Goal: Task Accomplishment & Management: Manage account settings

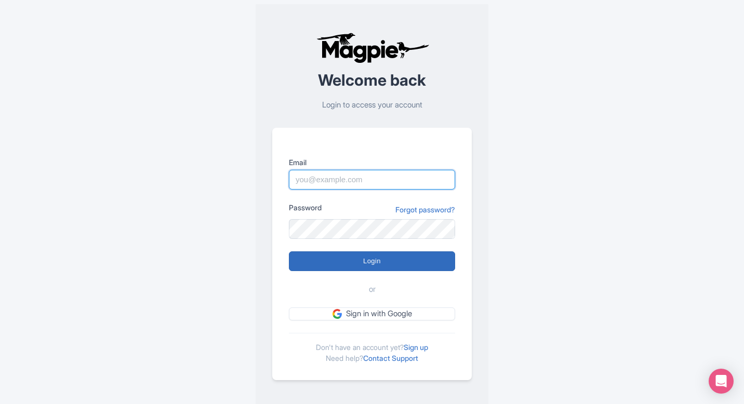
type input "[EMAIL_ADDRESS][DOMAIN_NAME]"
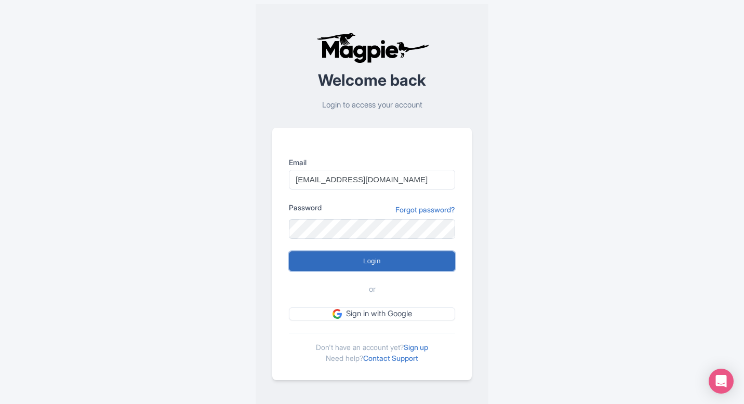
click at [368, 265] on input "Login" at bounding box center [372, 261] width 166 height 20
type input "Logging in..."
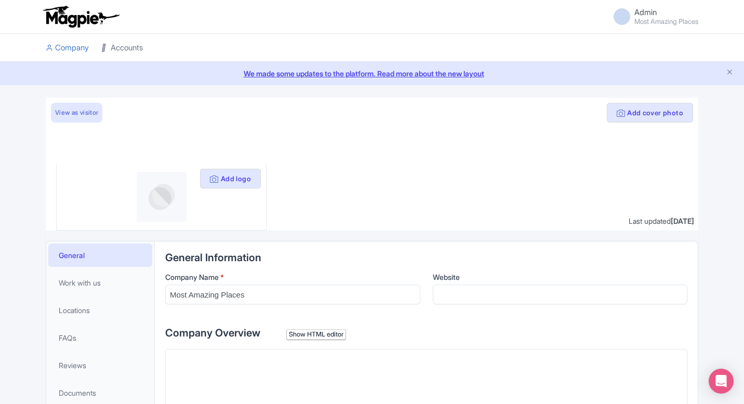
click at [111, 42] on link "Accounts" at bounding box center [122, 48] width 42 height 29
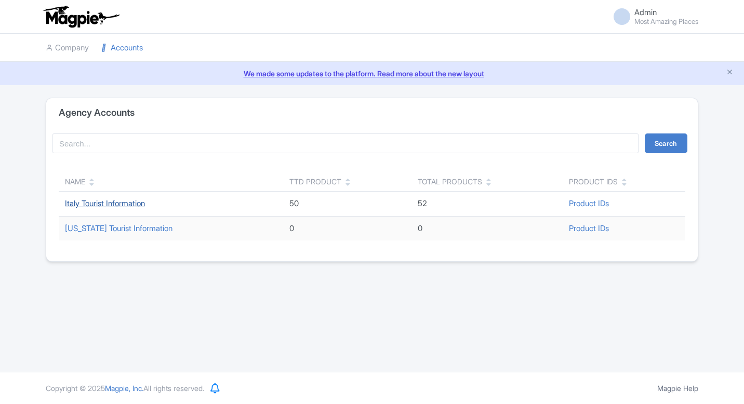
click at [114, 204] on link "Italy Tourist Information" at bounding box center [105, 203] width 80 height 10
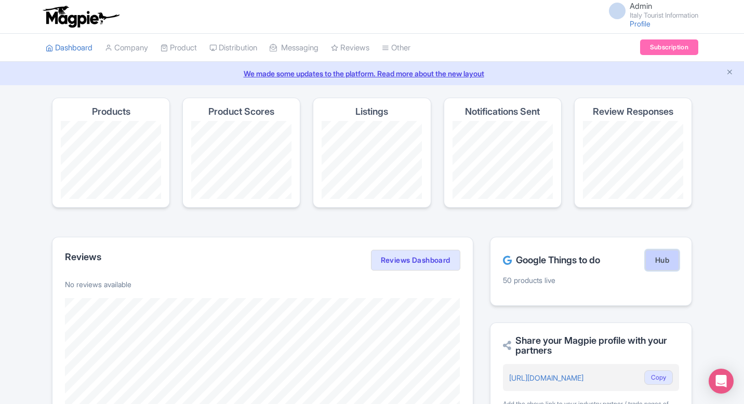
click at [657, 251] on link "Hub" at bounding box center [662, 260] width 34 height 21
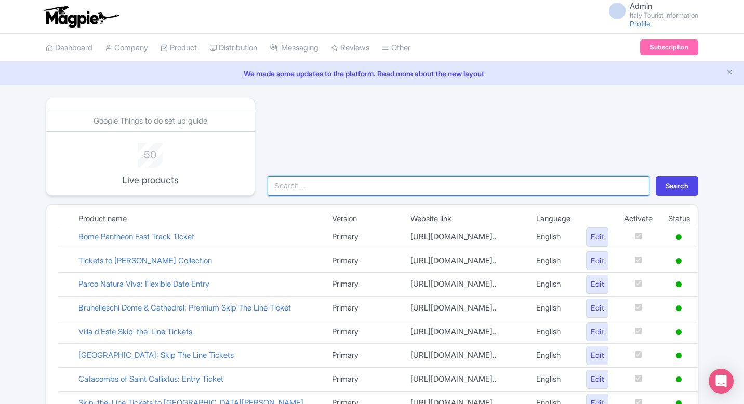
click at [393, 185] on input "search" at bounding box center [459, 186] width 382 height 20
type input "vat"
click at [656, 176] on button "Search" at bounding box center [677, 186] width 43 height 20
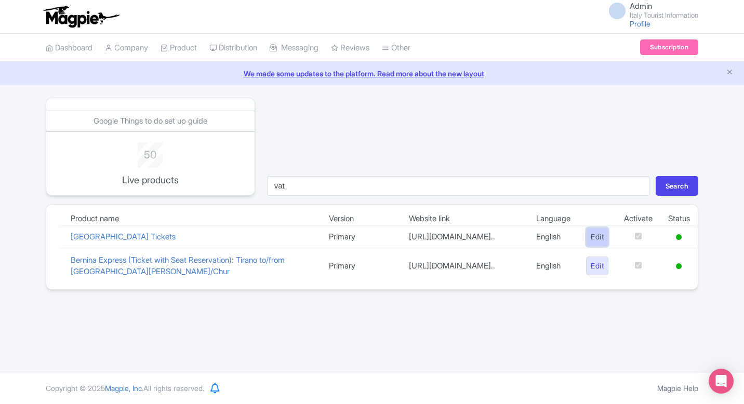
click at [587, 245] on link "Edit" at bounding box center [597, 237] width 22 height 19
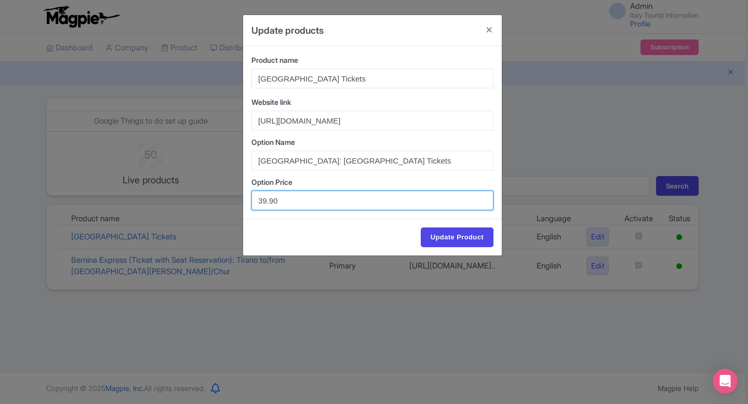
drag, startPoint x: 265, startPoint y: 201, endPoint x: 231, endPoint y: 201, distance: 34.8
click at [231, 201] on div "Update products Product name Vatican Museums & Sistine Chapel Tickets Website l…" at bounding box center [374, 202] width 748 height 404
type input "44.90"
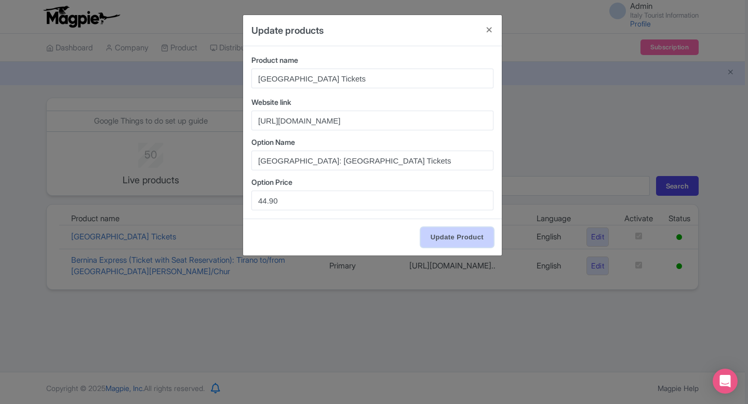
click at [475, 237] on input "Update Product" at bounding box center [457, 238] width 73 height 20
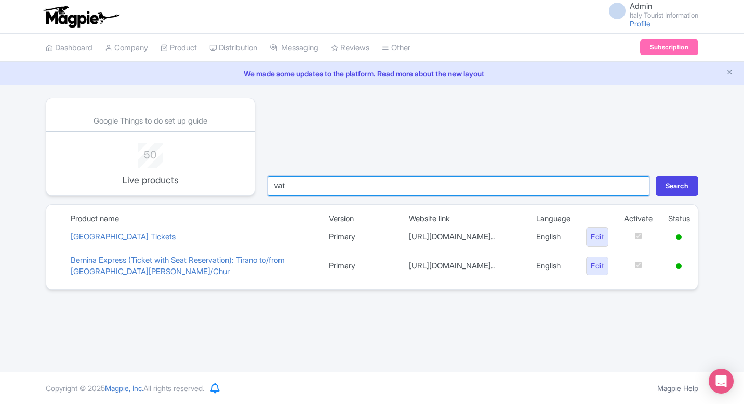
click at [358, 193] on input "vat" at bounding box center [459, 186] width 382 height 20
type input "colo"
click at [656, 176] on button "Search" at bounding box center [677, 186] width 43 height 20
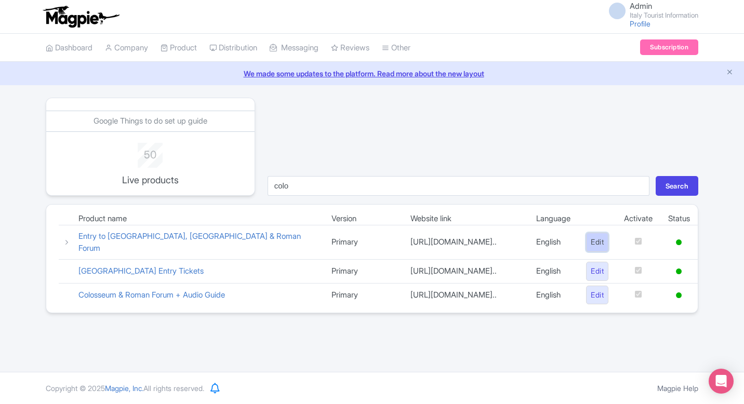
click at [591, 239] on link "Edit" at bounding box center [597, 242] width 22 height 19
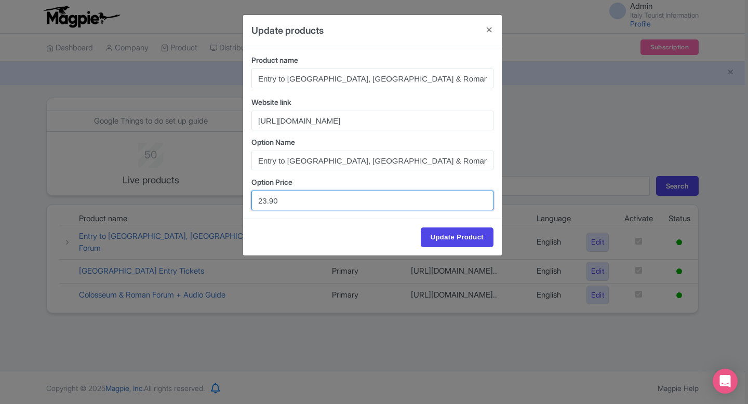
click at [270, 200] on input "23.90" at bounding box center [372, 201] width 242 height 20
type input "23.00"
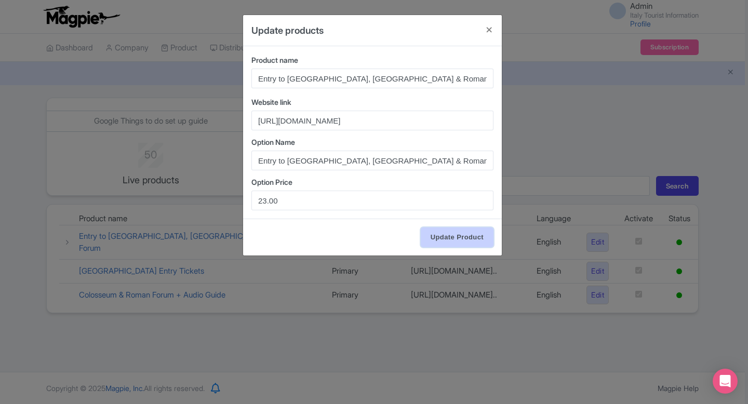
click at [449, 232] on input "Update Product" at bounding box center [457, 238] width 73 height 20
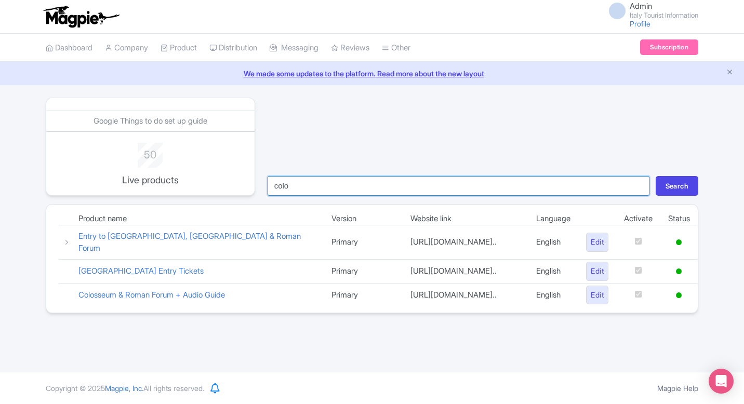
click at [356, 193] on input "colo" at bounding box center [459, 186] width 382 height 20
type input "pan"
click at [656, 176] on button "Search" at bounding box center [677, 186] width 43 height 20
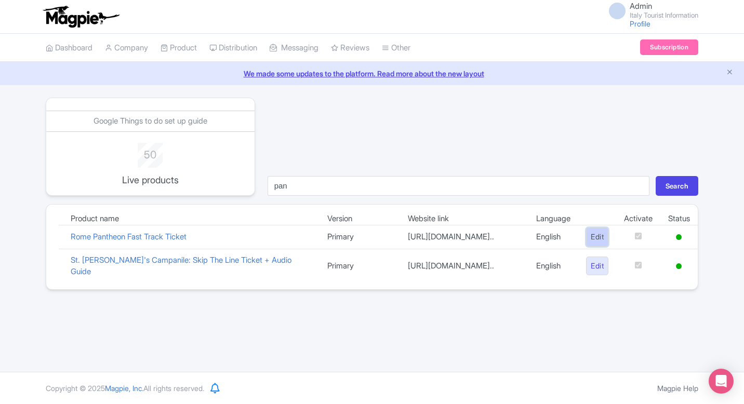
click at [596, 244] on link "Edit" at bounding box center [597, 237] width 22 height 19
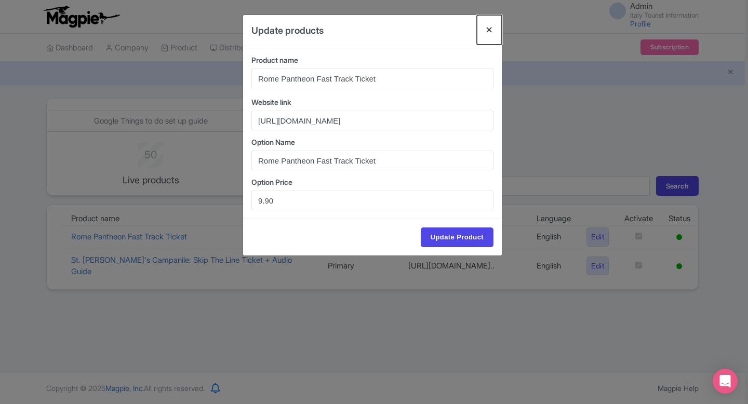
click at [485, 36] on button "Close" at bounding box center [489, 30] width 25 height 30
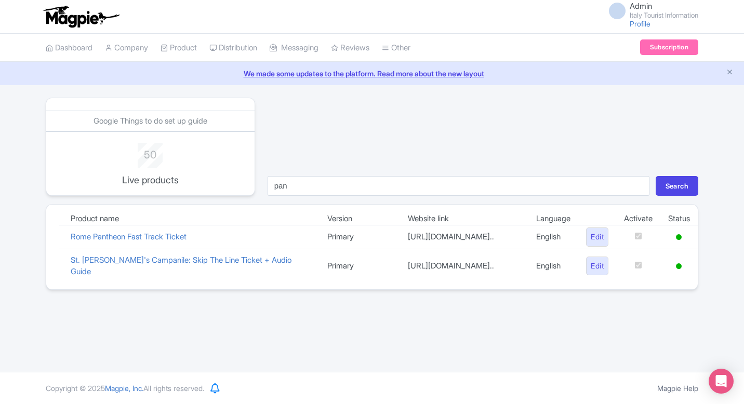
click at [358, 199] on div "Google Things to do set up guide 50 Live products pan Search Product name Versi…" at bounding box center [372, 194] width 652 height 192
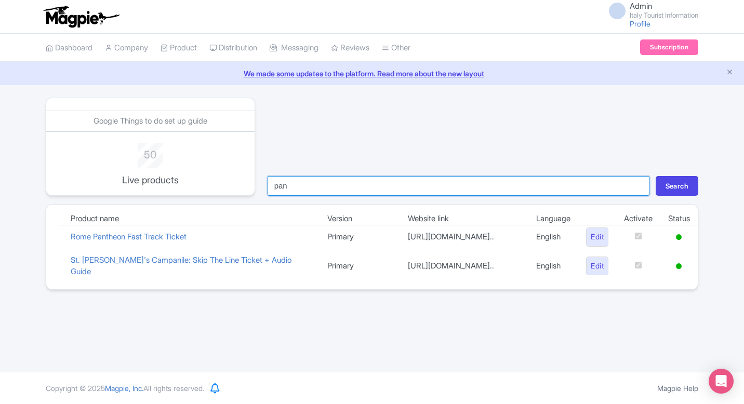
click at [358, 193] on input "pan" at bounding box center [459, 186] width 382 height 20
type input "borg"
click at [656, 176] on button "Search" at bounding box center [677, 186] width 43 height 20
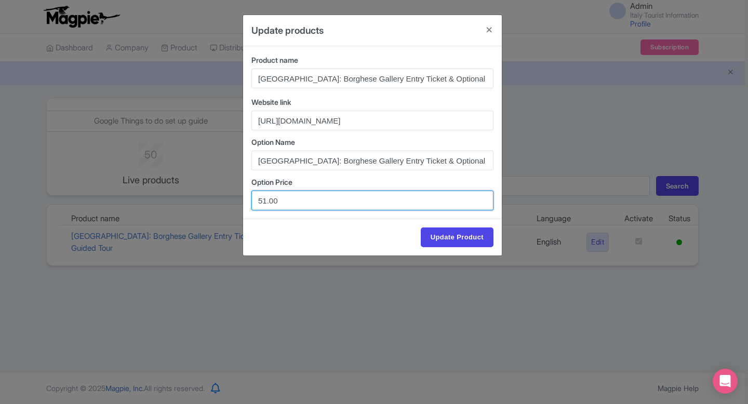
drag, startPoint x: 266, startPoint y: 201, endPoint x: 228, endPoint y: 201, distance: 37.9
click at [228, 201] on div "Update products Product name [GEOGRAPHIC_DATA]: Borghese Gallery Entry Ticket &…" at bounding box center [374, 202] width 748 height 404
type input "45.00"
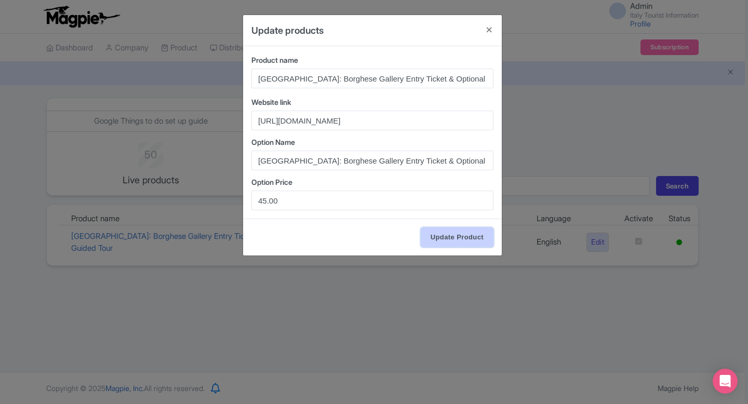
click at [454, 232] on input "Update Product" at bounding box center [457, 238] width 73 height 20
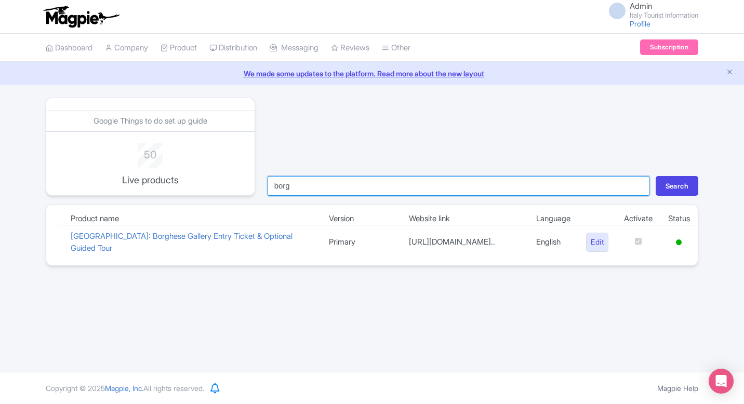
click at [346, 185] on input "borg" at bounding box center [459, 186] width 382 height 20
type input "catge"
click at [656, 176] on button "Search" at bounding box center [677, 186] width 43 height 20
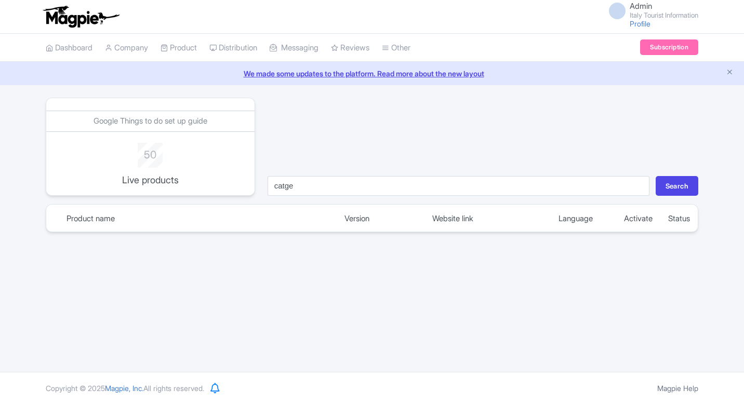
click at [349, 185] on input "catge" at bounding box center [459, 186] width 382 height 20
type input "[GEOGRAPHIC_DATA]"
click at [656, 176] on button "Search" at bounding box center [677, 186] width 43 height 20
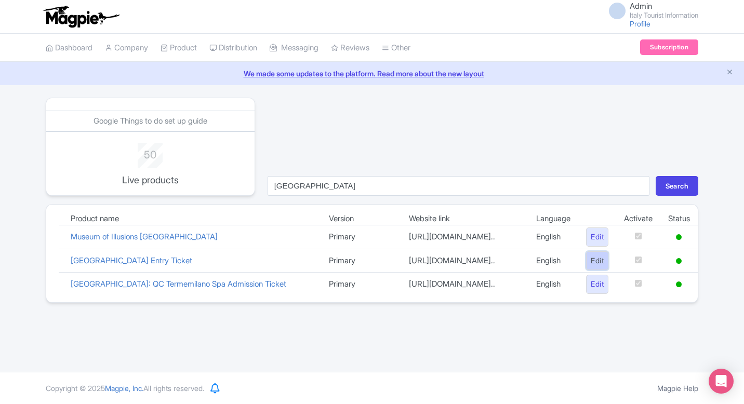
click at [591, 271] on link "Edit" at bounding box center [597, 260] width 22 height 19
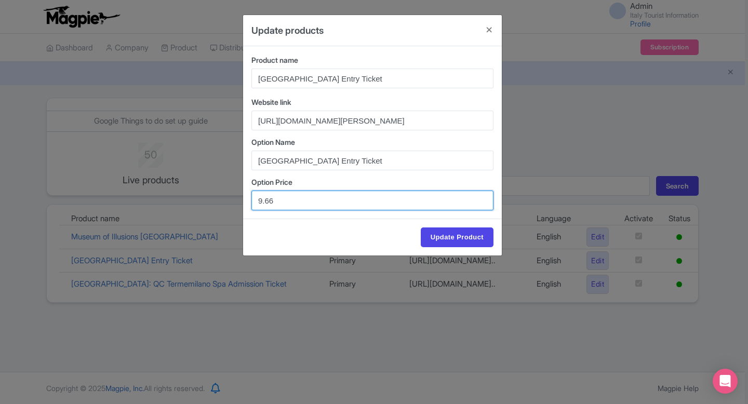
click at [258, 199] on input "9.66" at bounding box center [372, 201] width 242 height 20
drag, startPoint x: 270, startPoint y: 197, endPoint x: 293, endPoint y: 198, distance: 22.9
click at [293, 198] on input "10.66" at bounding box center [372, 201] width 242 height 20
type input "10.11"
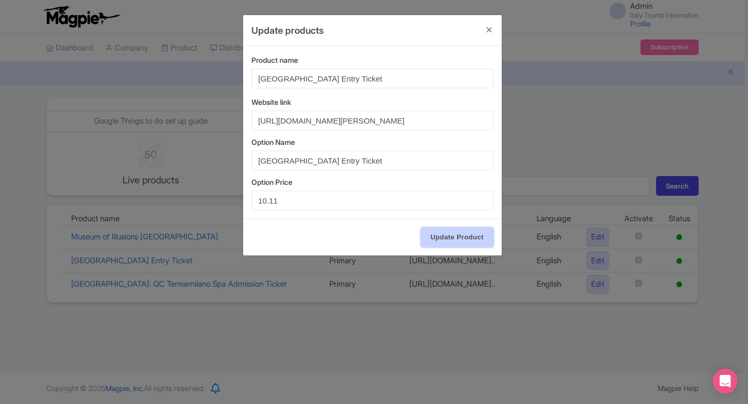
click at [463, 236] on input "Update Product" at bounding box center [457, 238] width 73 height 20
click at [487, 30] on button "Close" at bounding box center [489, 30] width 25 height 30
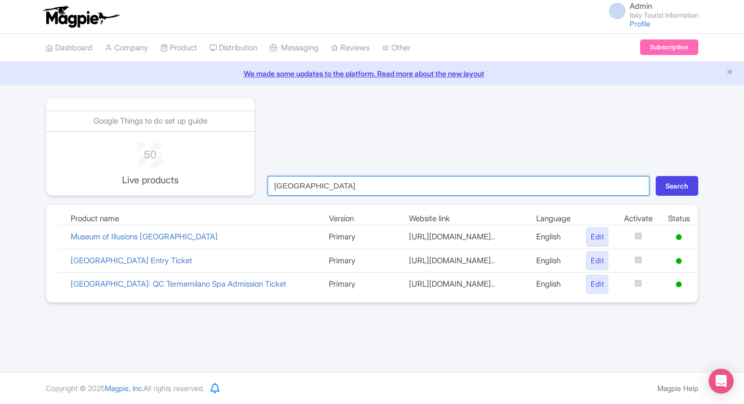
click at [394, 182] on input "milan" at bounding box center [459, 186] width 382 height 20
type input "vecc"
click at [656, 176] on button "Search" at bounding box center [677, 186] width 43 height 20
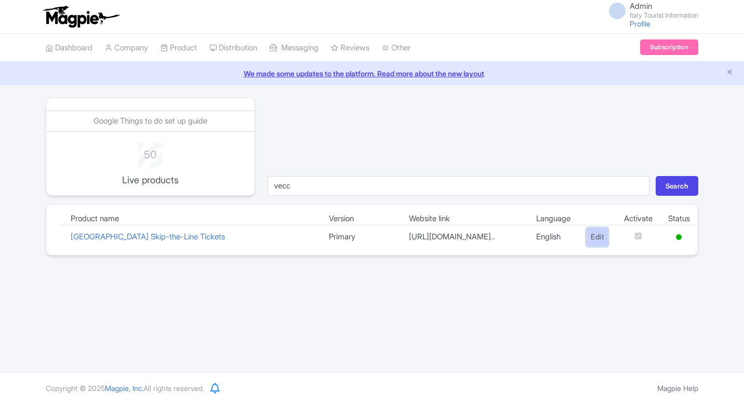
click at [596, 247] on link "Edit" at bounding box center [597, 237] width 22 height 19
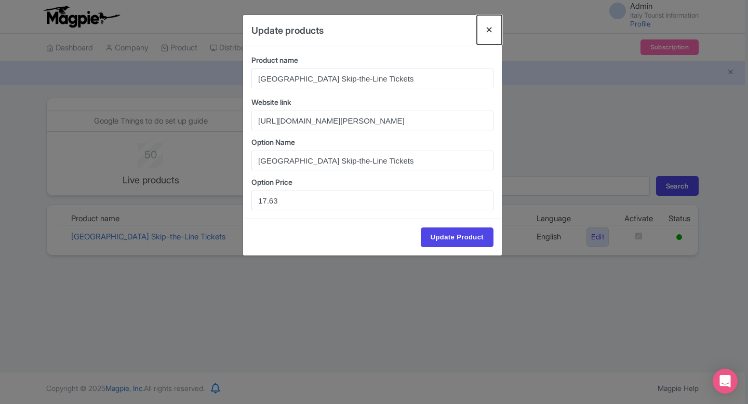
click at [490, 22] on button "Close" at bounding box center [489, 30] width 25 height 30
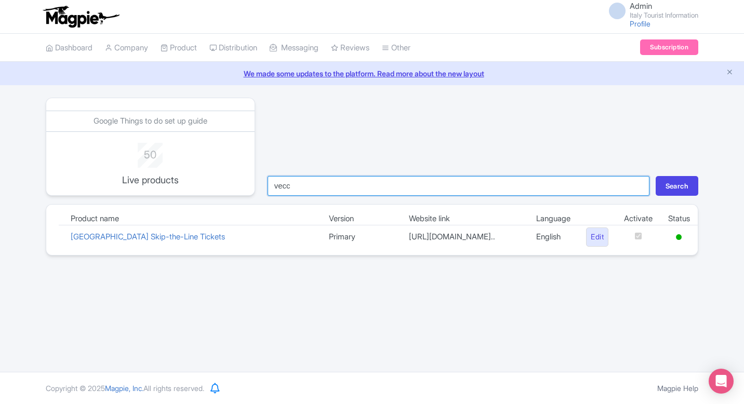
click at [326, 185] on input "vecc" at bounding box center [459, 186] width 382 height 20
type input "[MEDICAL_DATA]"
click at [656, 176] on button "Search" at bounding box center [677, 186] width 43 height 20
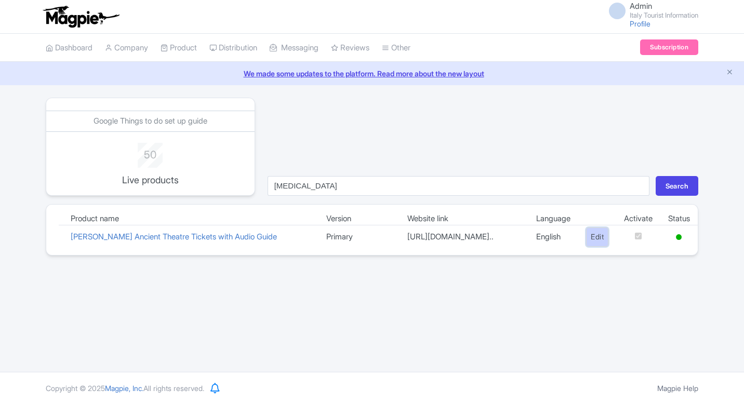
click at [594, 247] on link "Edit" at bounding box center [597, 237] width 22 height 19
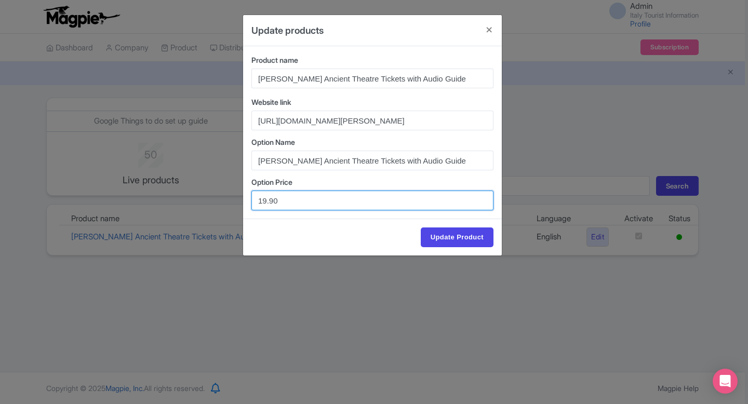
drag, startPoint x: 291, startPoint y: 196, endPoint x: 222, endPoint y: 200, distance: 68.7
click at [223, 200] on div "Update products Product name Taormina Ancient Theatre Tickets with Audio Guide …" at bounding box center [374, 202] width 748 height 404
paste input "23"
type input "23.90"
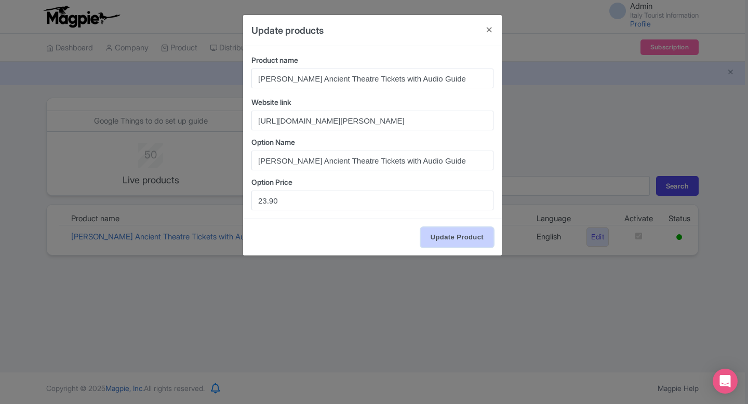
click at [431, 233] on input "Update Product" at bounding box center [457, 238] width 73 height 20
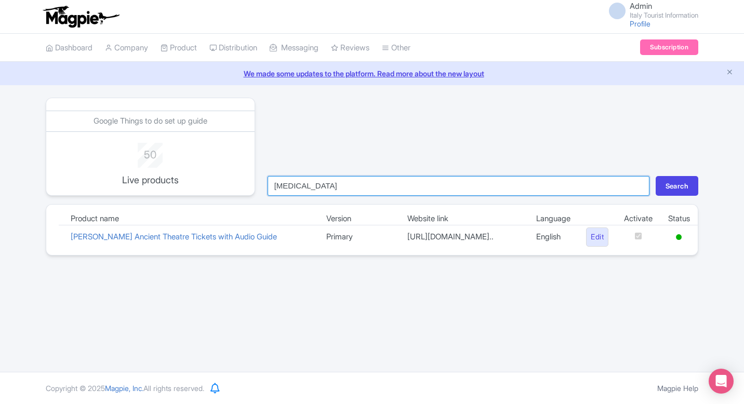
click at [363, 189] on input "[MEDICAL_DATA]" at bounding box center [459, 186] width 382 height 20
type input "mira"
click at [656, 176] on button "Search" at bounding box center [677, 186] width 43 height 20
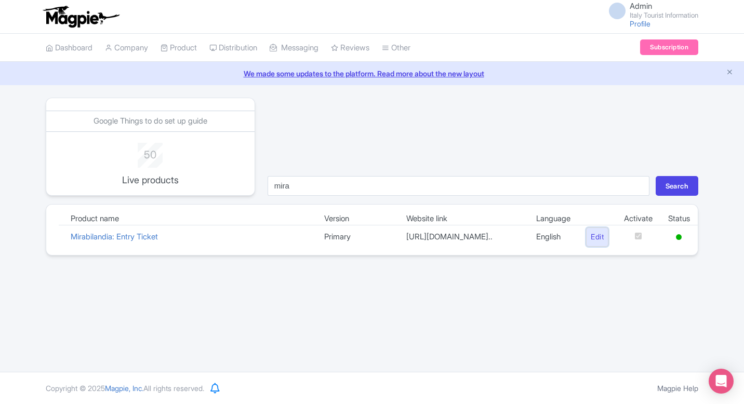
click at [592, 244] on link "Edit" at bounding box center [597, 237] width 22 height 19
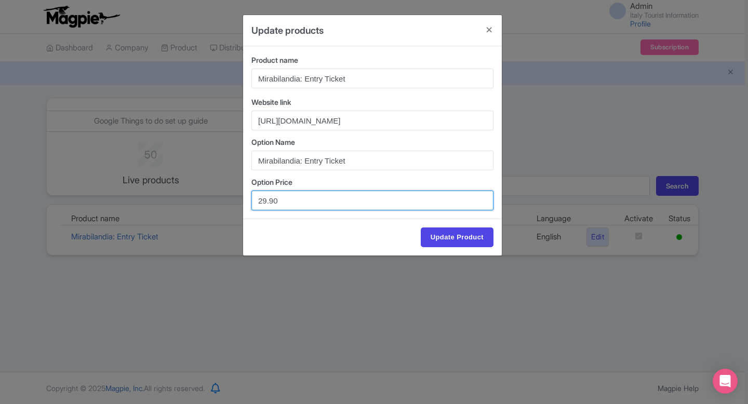
drag, startPoint x: 292, startPoint y: 201, endPoint x: 192, endPoint y: 201, distance: 100.3
click at [192, 201] on div "Update products Product name Mirabilandia: Entry Ticket Website link [URL][DOMA…" at bounding box center [374, 202] width 748 height 404
paste input "31"
type input "31.90"
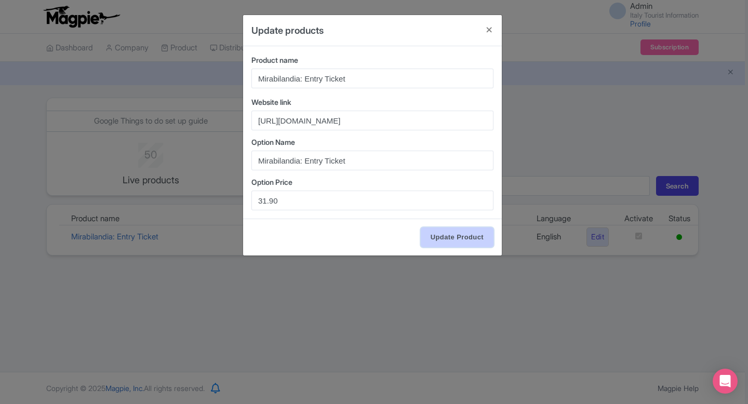
click at [477, 237] on input "Update Product" at bounding box center [457, 238] width 73 height 20
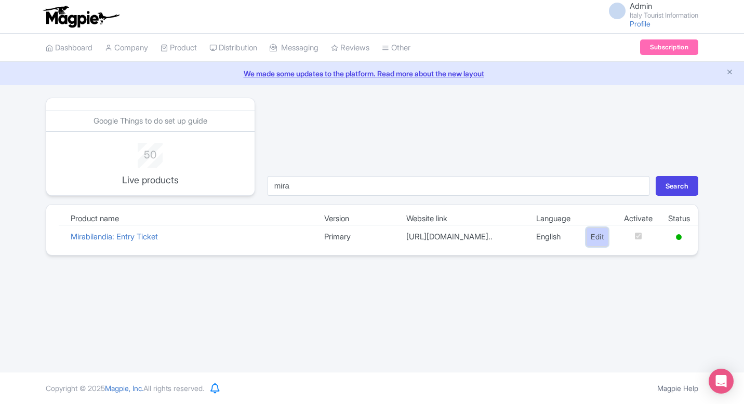
click at [588, 243] on link "Edit" at bounding box center [597, 237] width 22 height 19
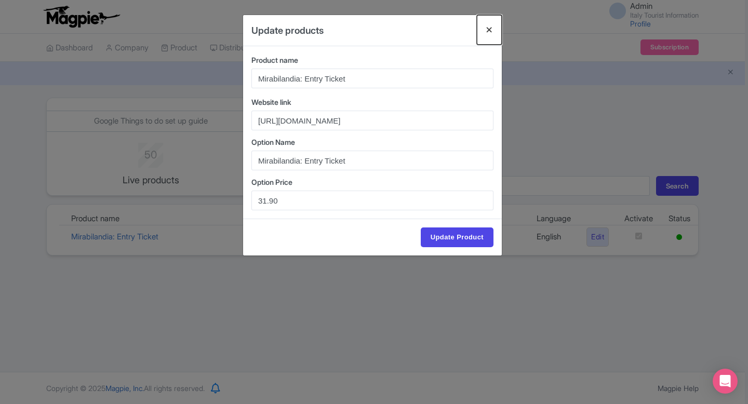
click at [490, 31] on button "Close" at bounding box center [489, 30] width 25 height 30
